Goal: Find specific page/section: Find specific page/section

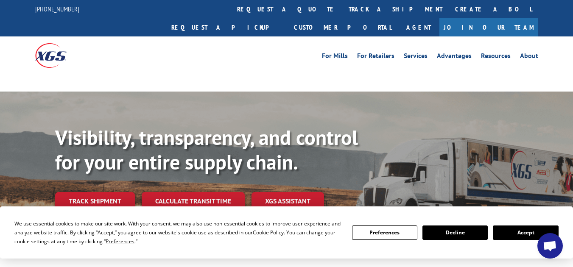
click at [520, 234] on button "Accept" at bounding box center [525, 233] width 65 height 14
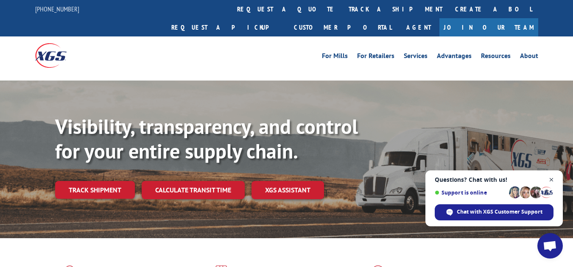
click at [552, 179] on span "Open chat" at bounding box center [551, 180] width 11 height 11
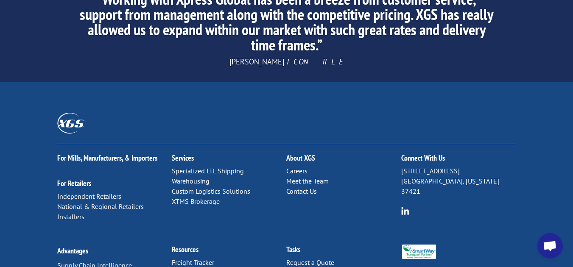
scroll to position [1399, 0]
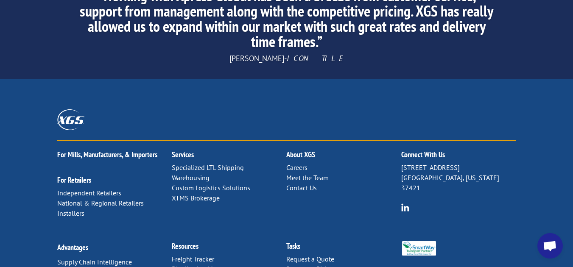
click at [295, 163] on link "Careers" at bounding box center [296, 167] width 21 height 8
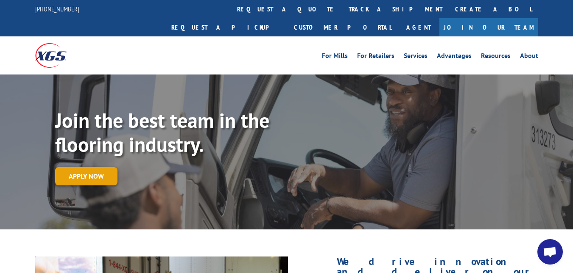
click at [87, 167] on link "Apply now" at bounding box center [86, 176] width 62 height 18
